Goal: Subscribe to service/newsletter

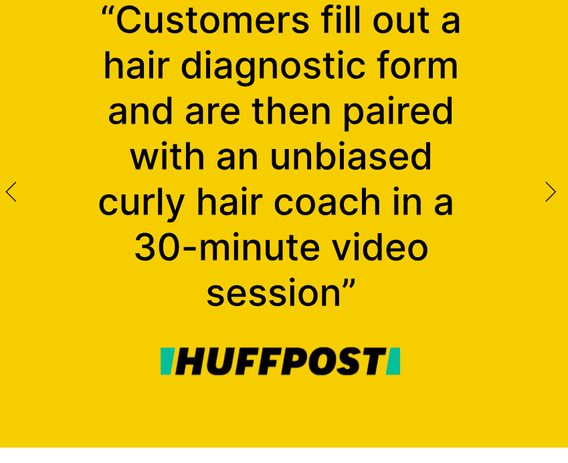
scroll to position [2006, 0]
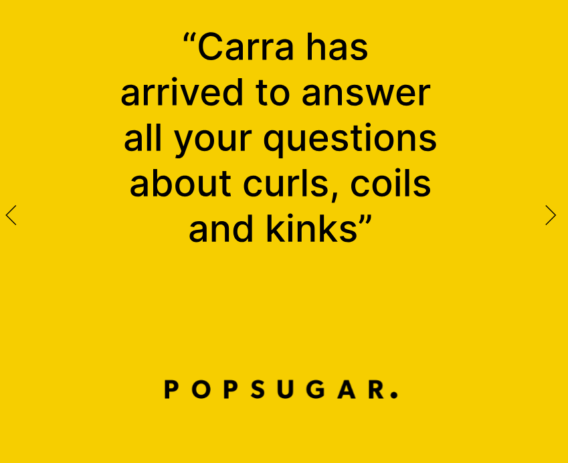
click at [15, 207] on icon at bounding box center [11, 215] width 9 height 19
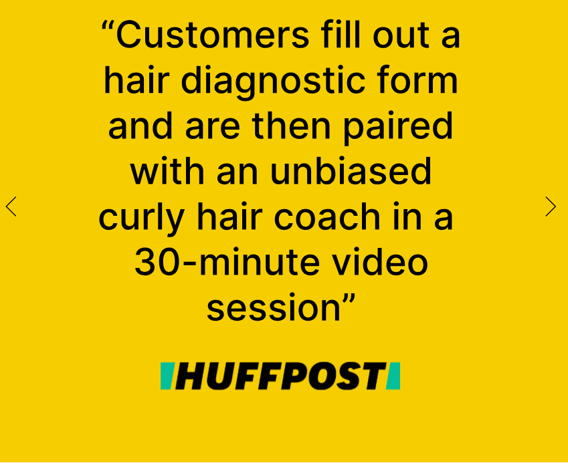
scroll to position [2018, 0]
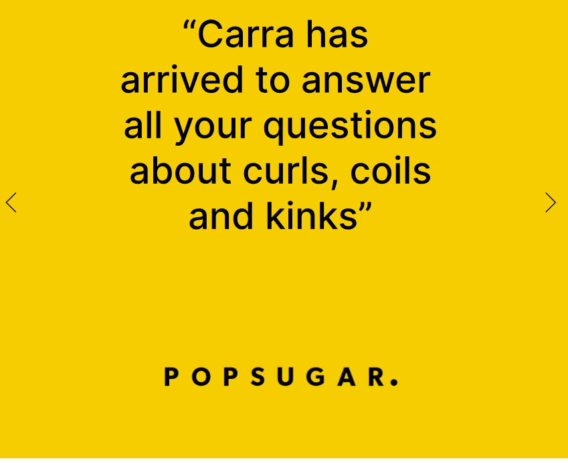
click at [11, 189] on div at bounding box center [284, 202] width 568 height 511
click at [12, 205] on icon at bounding box center [10, 203] width 11 height 21
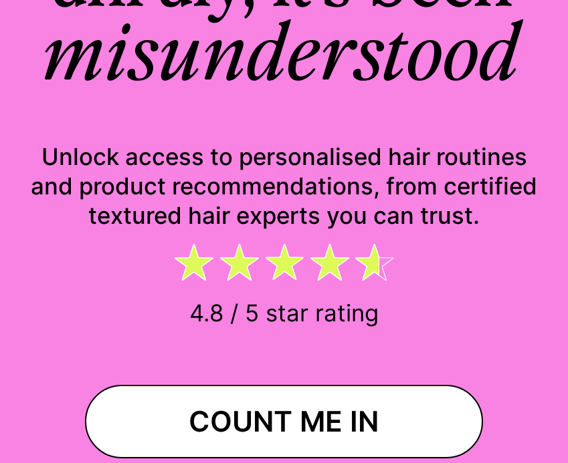
scroll to position [0, 0]
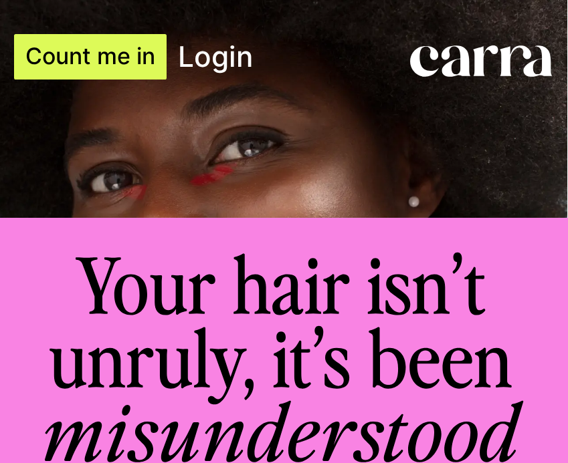
click at [133, 70] on link "Count me in" at bounding box center [90, 56] width 152 height 45
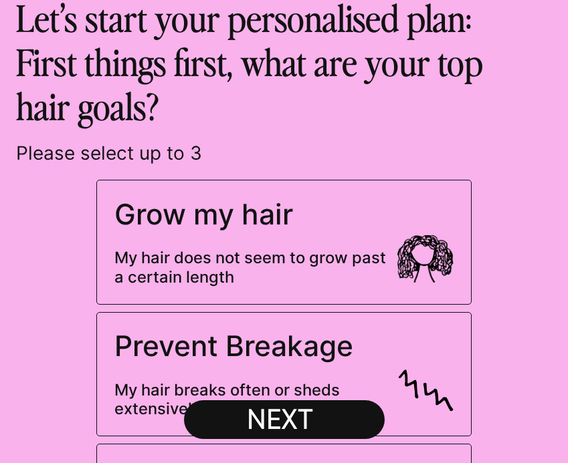
scroll to position [54, 0]
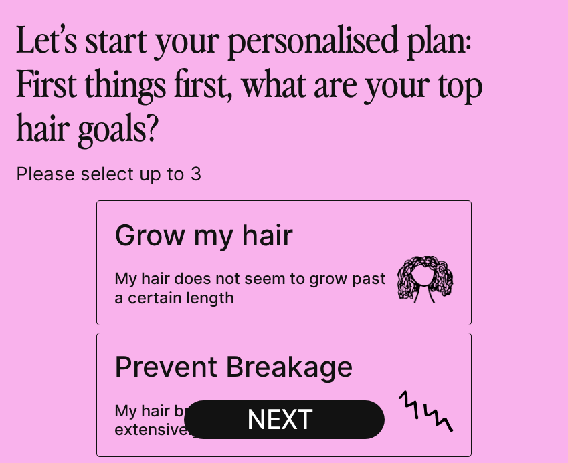
click at [302, 256] on span "My hair does not seem to grow past a certain length" at bounding box center [284, 280] width 340 height 55
click at [0, 0] on input "Grow my hair My hair does not seem to grow past a certain length" at bounding box center [0, 0] width 0 height 0
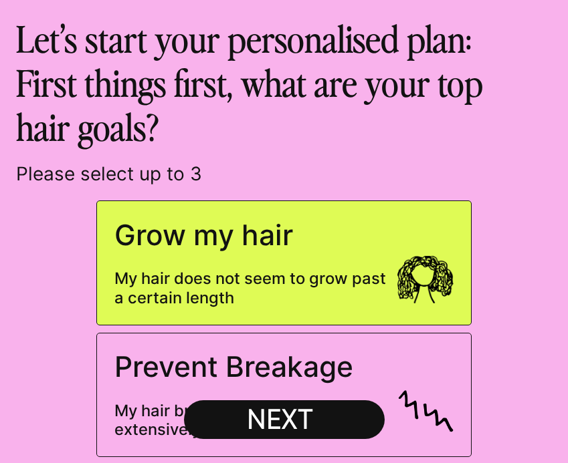
click at [237, 370] on span "Prevent Breakage" at bounding box center [233, 367] width 239 height 34
click at [0, 0] on input "Prevent Breakage My hair breaks often or sheds extensively" at bounding box center [0, 0] width 0 height 0
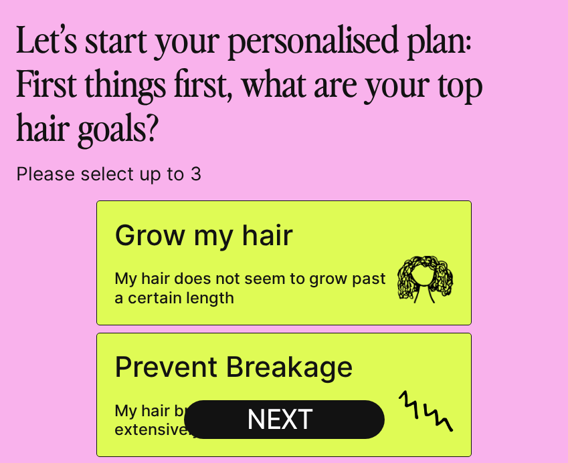
click at [262, 405] on div "NEXT" at bounding box center [284, 419] width 114 height 33
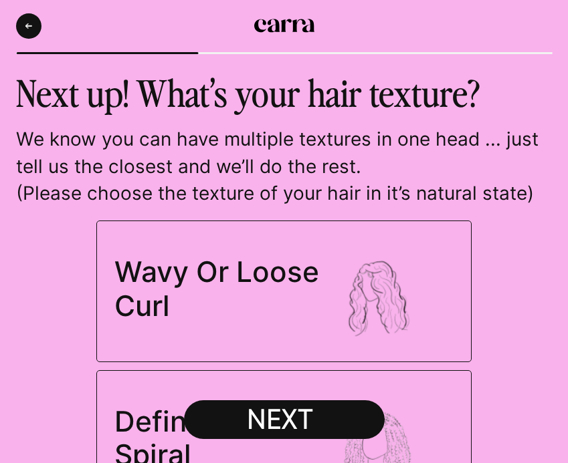
click at [261, 326] on span "Wavy Or Loose Curl" at bounding box center [284, 292] width 340 height 106
click at [0, 0] on input "Wavy Or Loose Curl" at bounding box center [0, 0] width 0 height 0
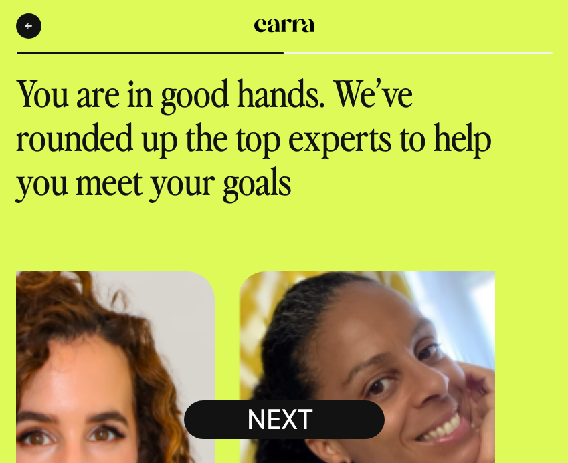
click at [259, 409] on div "NEXT" at bounding box center [284, 419] width 114 height 33
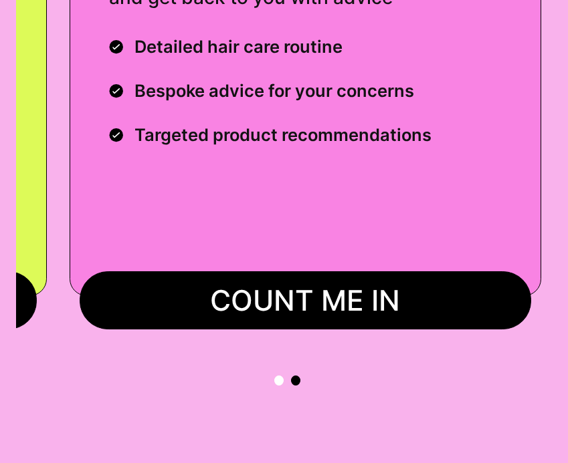
click at [262, 303] on button "COUNT ME IN" at bounding box center [305, 300] width 451 height 58
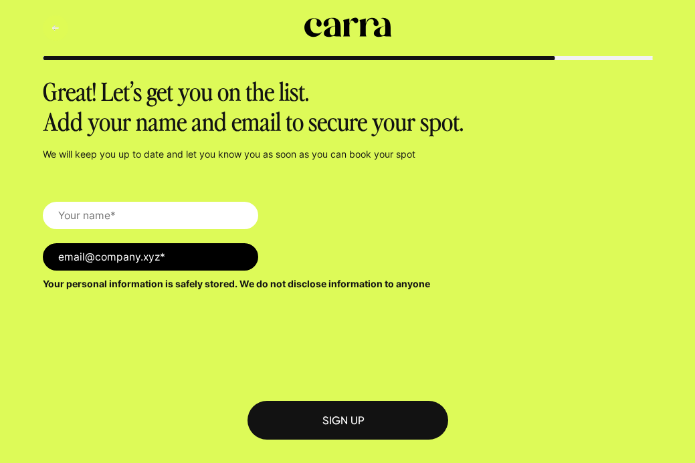
click at [51, 19] on button "Back" at bounding box center [55, 27] width 25 height 25
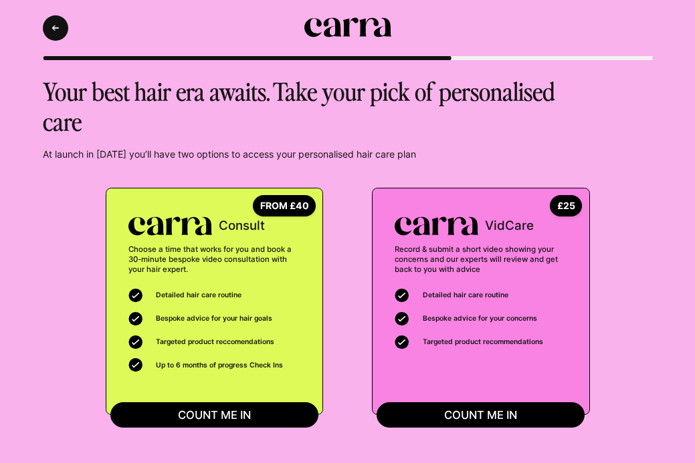
click at [342, 26] on icon at bounding box center [347, 27] width 87 height 20
